Goal: Task Accomplishment & Management: Use online tool/utility

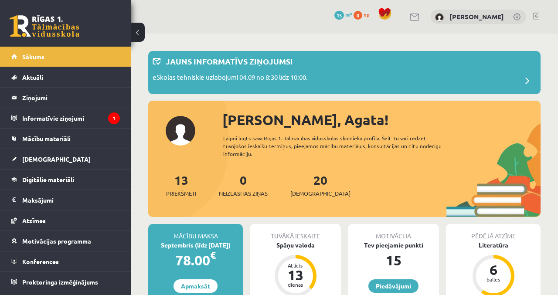
click at [307, 80] on p "eSkolas tehniskie uzlabojumi 04.09 no 8:30 līdz 10:00." at bounding box center [230, 78] width 155 height 12
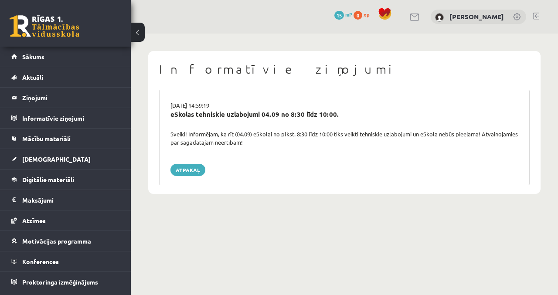
click at [29, 61] on link "Sākums" at bounding box center [65, 57] width 109 height 20
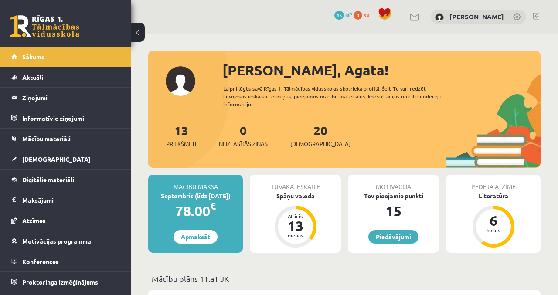
click at [301, 192] on div "Spāņu valoda" at bounding box center [295, 196] width 91 height 9
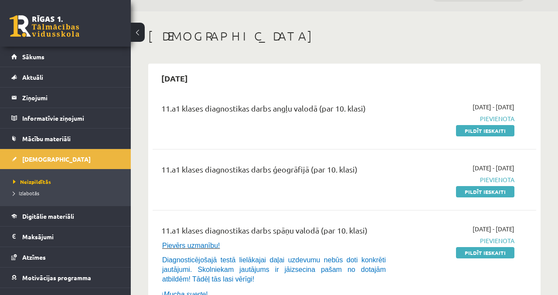
scroll to position [21, 0]
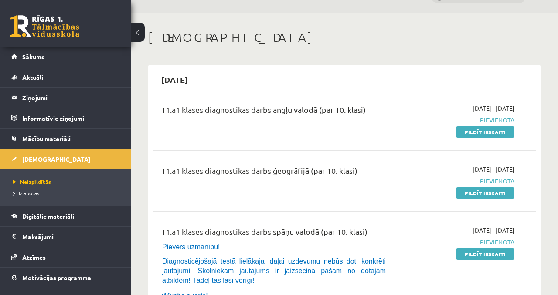
click at [469, 129] on link "Pildīt ieskaiti" at bounding box center [485, 132] width 58 height 11
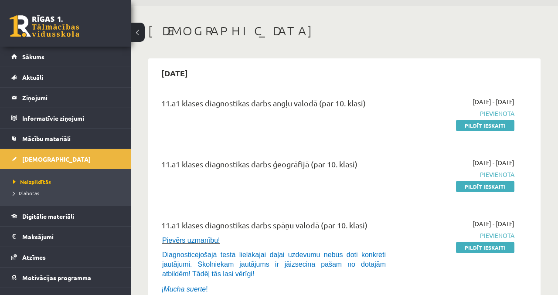
scroll to position [28, 0]
click at [343, 163] on div "11.a1 klases diagnostikas darbs ģeogrāfijā (par 10. klasi)" at bounding box center [276, 166] width 231 height 16
click at [508, 175] on span "Pievienota" at bounding box center [460, 174] width 109 height 9
